Goal: Obtain resource: Obtain resource

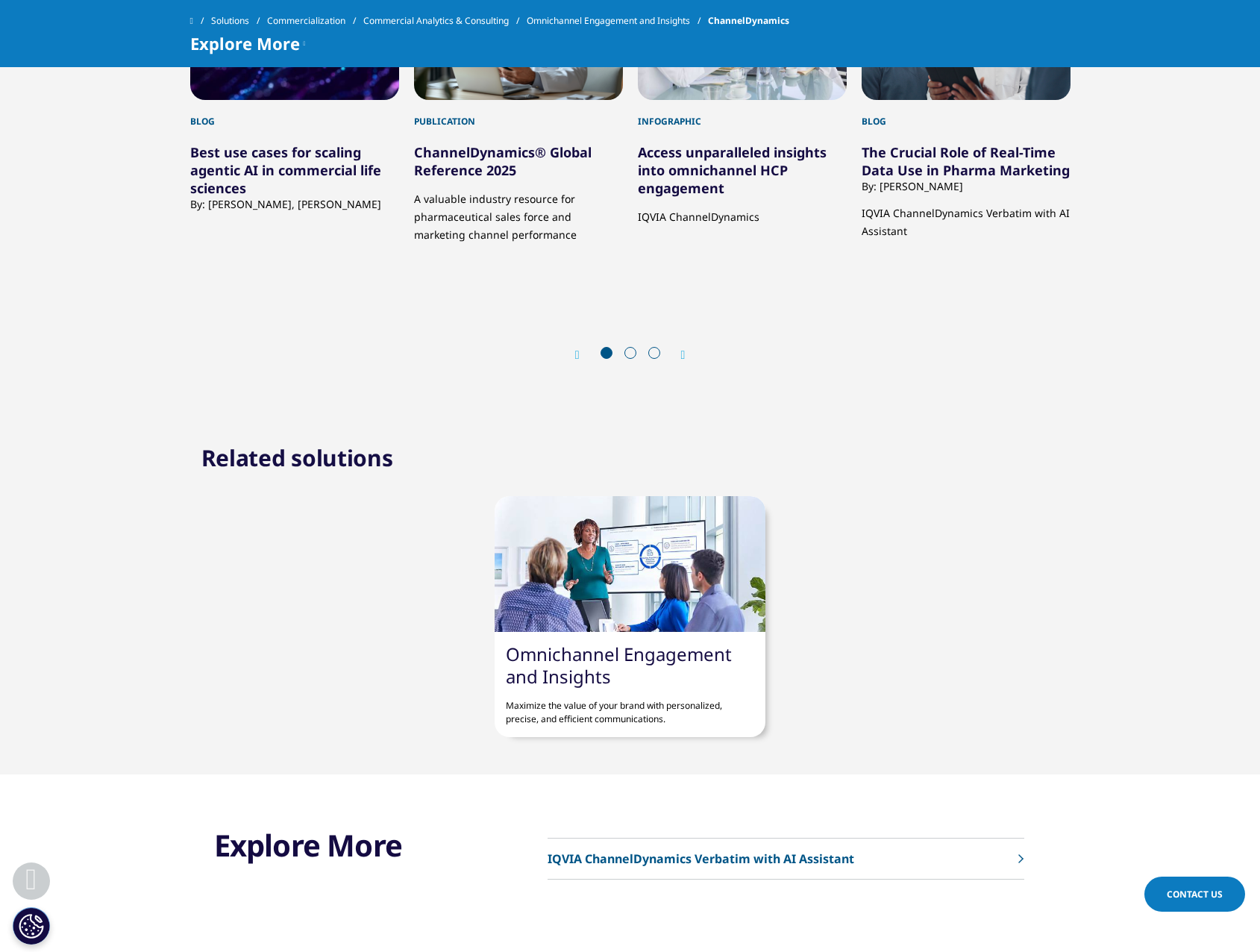
scroll to position [1940, 0]
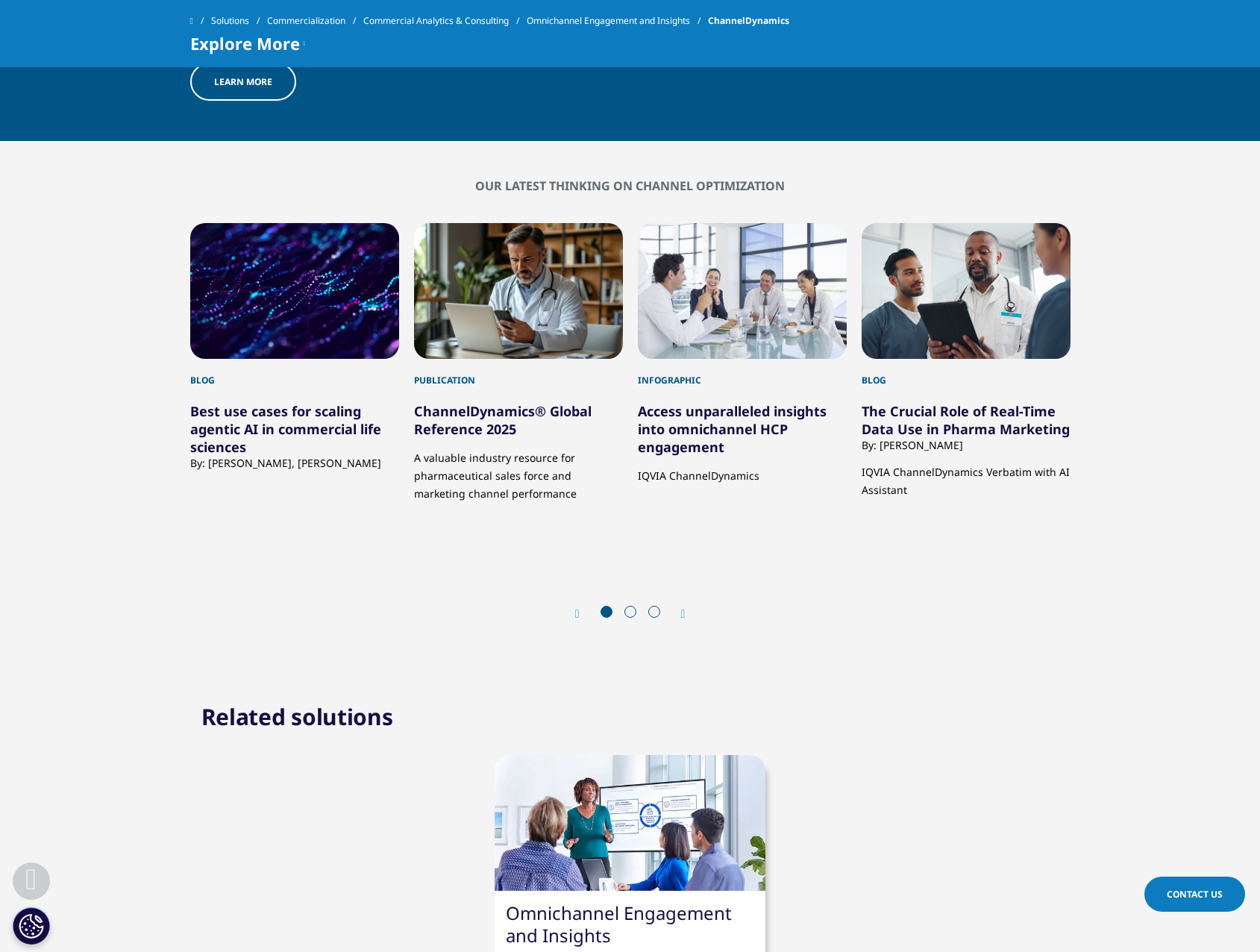
click at [479, 427] on link "ChannelDynamics® Global Reference 2025" at bounding box center [503, 420] width 178 height 36
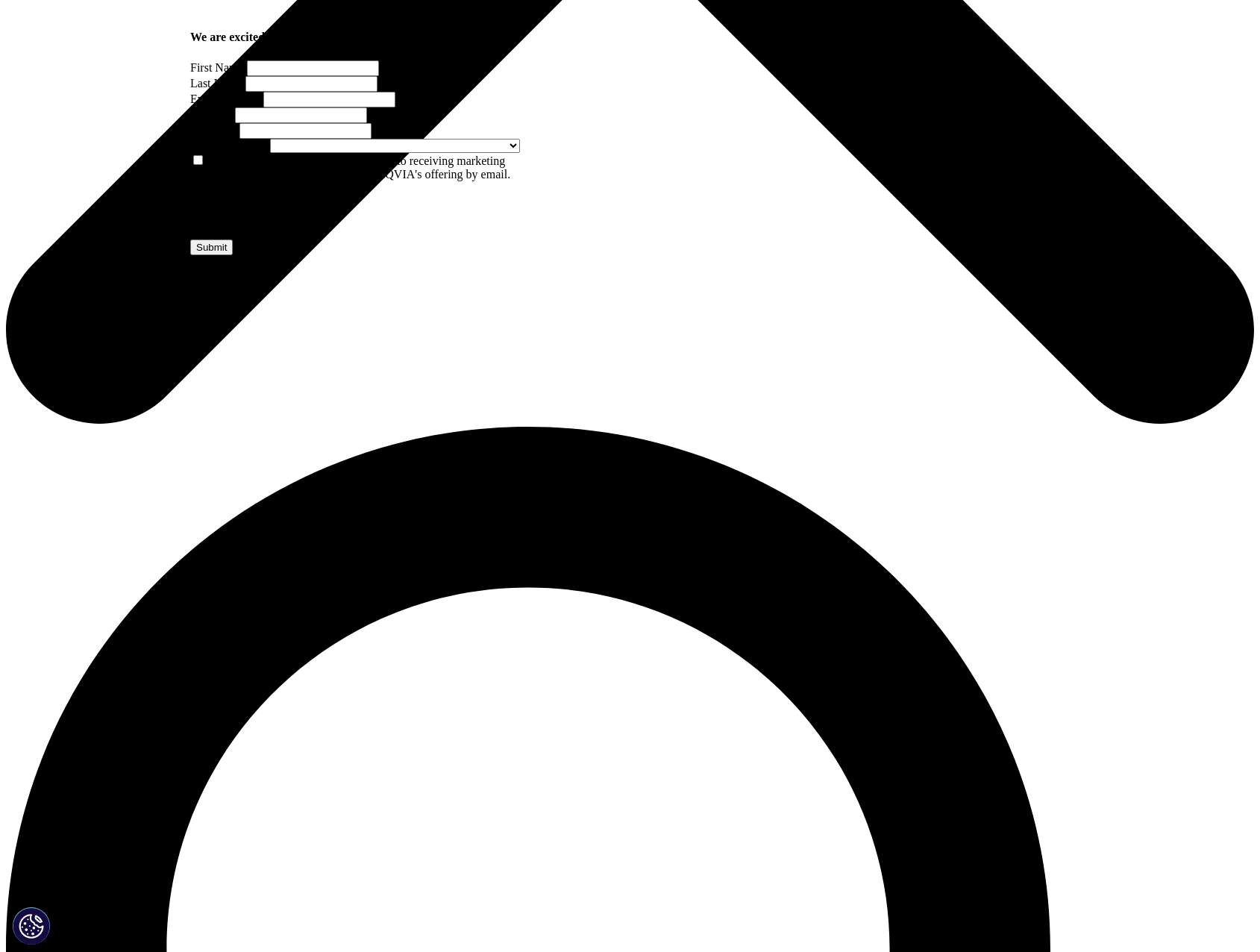
scroll to position [821, 0]
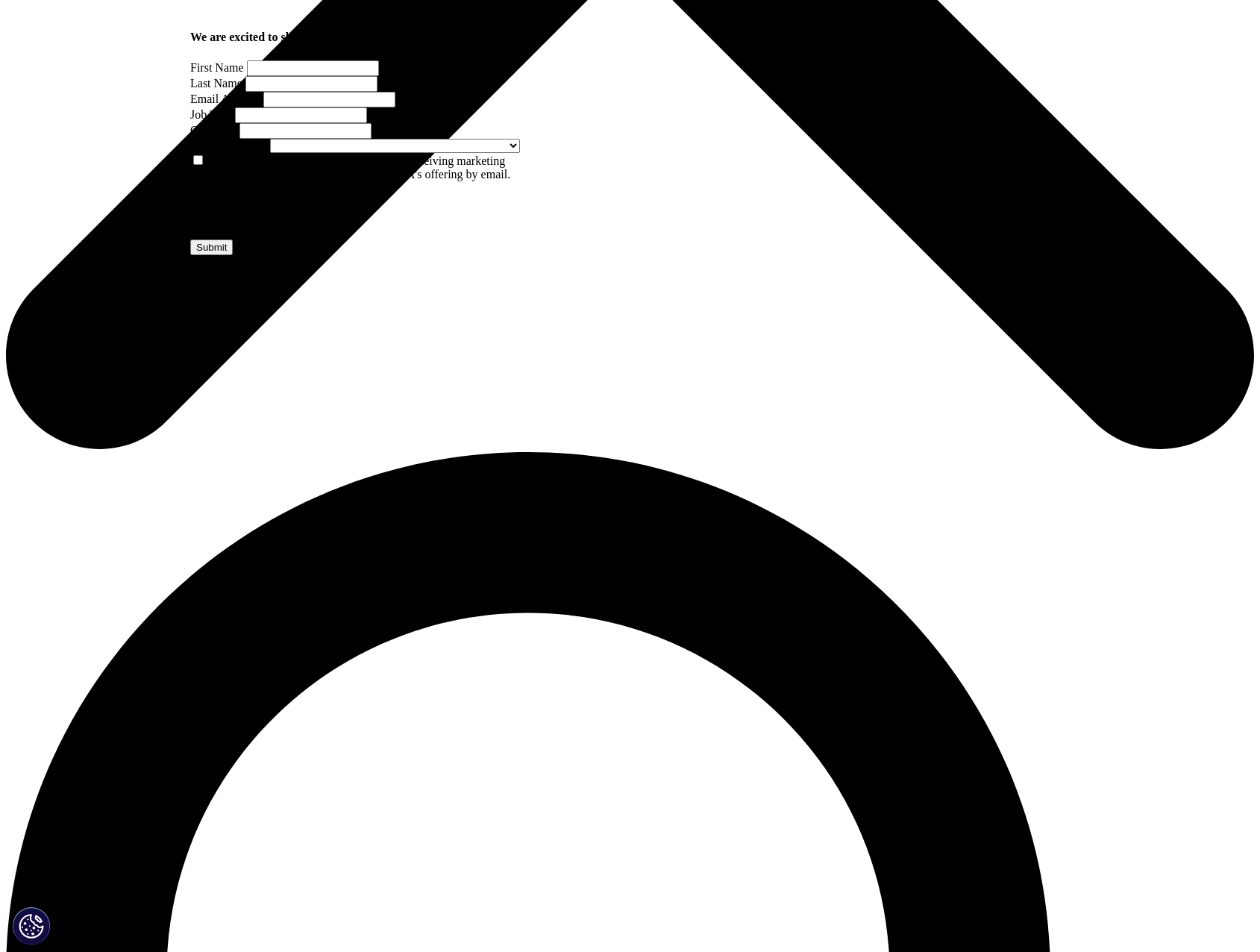
drag, startPoint x: 785, startPoint y: 257, endPoint x: 945, endPoint y: 253, distance: 160.0
drag, startPoint x: 945, startPoint y: 253, endPoint x: 982, endPoint y: 282, distance: 47.0
drag, startPoint x: 837, startPoint y: 226, endPoint x: 995, endPoint y: 226, distance: 158.0
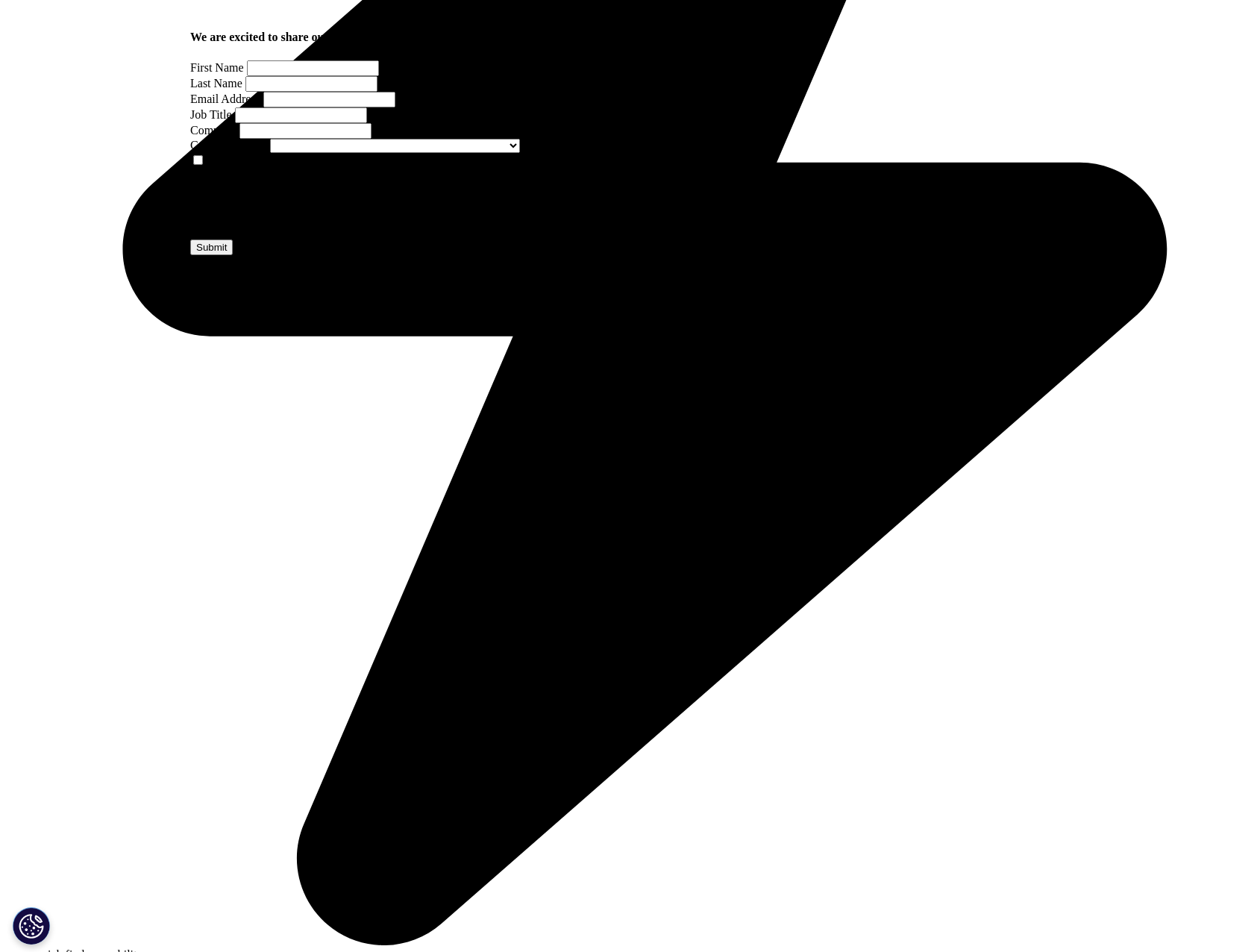
drag, startPoint x: 995, startPoint y: 226, endPoint x: 994, endPoint y: 330, distance: 104.0
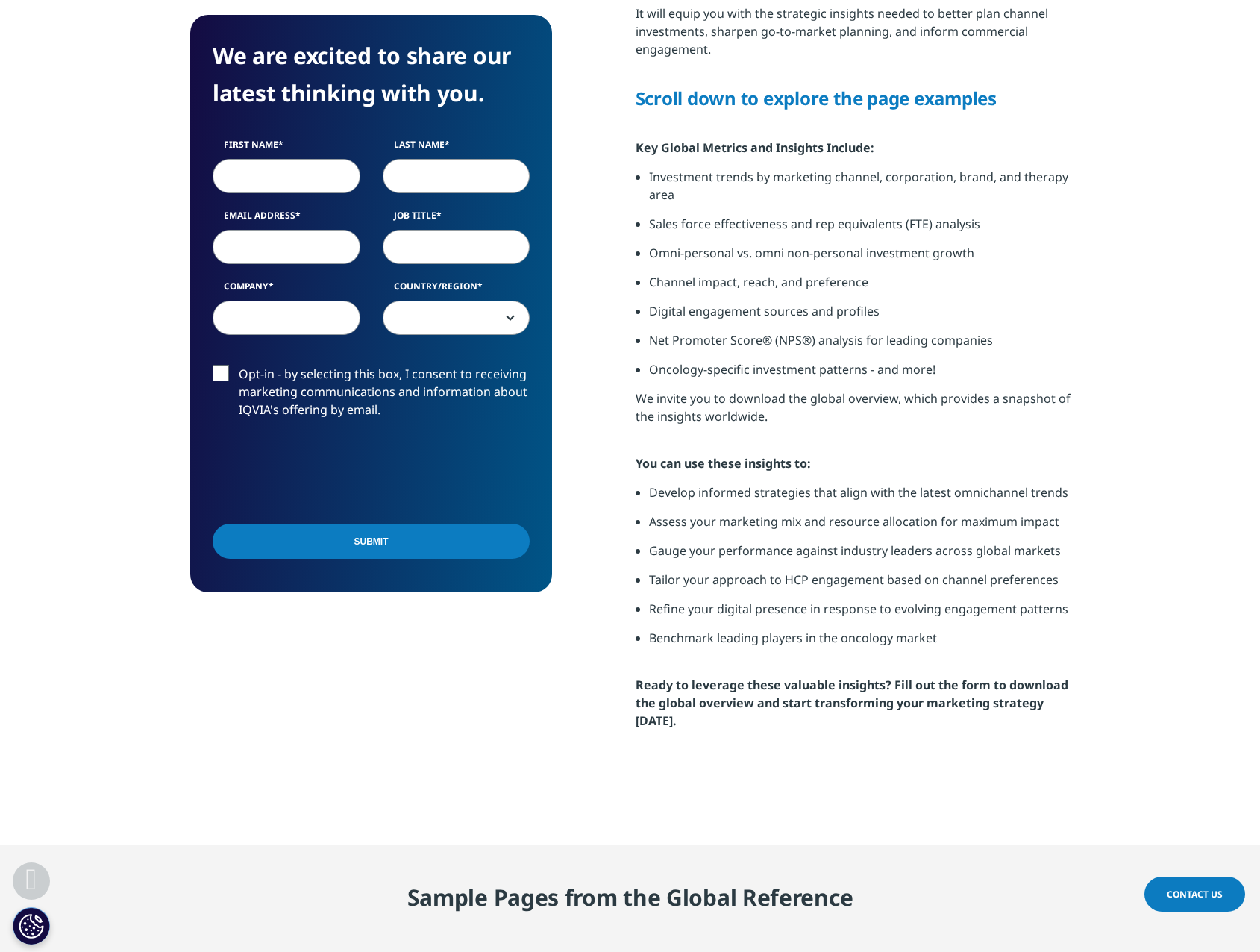
click at [998, 329] on li "Digital engagement sources and profiles" at bounding box center [860, 316] width 422 height 29
drag, startPoint x: 808, startPoint y: 178, endPoint x: 951, endPoint y: 180, distance: 143.0
click at [949, 179] on li "Investment trends by marketing channel, corporation, brand, and therapy area" at bounding box center [860, 191] width 422 height 47
drag, startPoint x: 951, startPoint y: 180, endPoint x: 973, endPoint y: 393, distance: 214.1
click at [975, 393] on p "We invite you to download the global overview, which provides a snapshot of the…" at bounding box center [853, 412] width 435 height 47
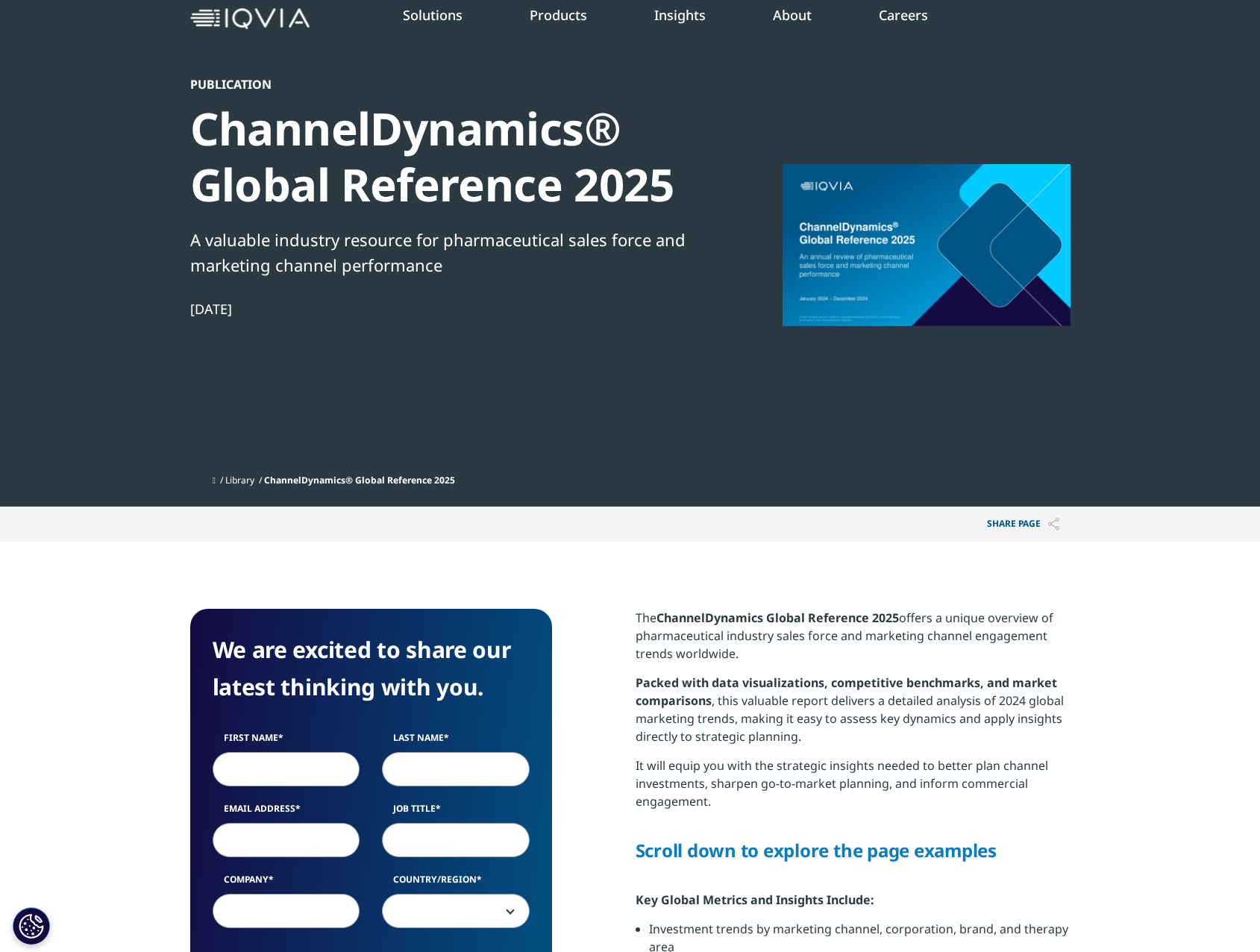
scroll to position [0, 0]
